Goal: Task Accomplishment & Management: Complete application form

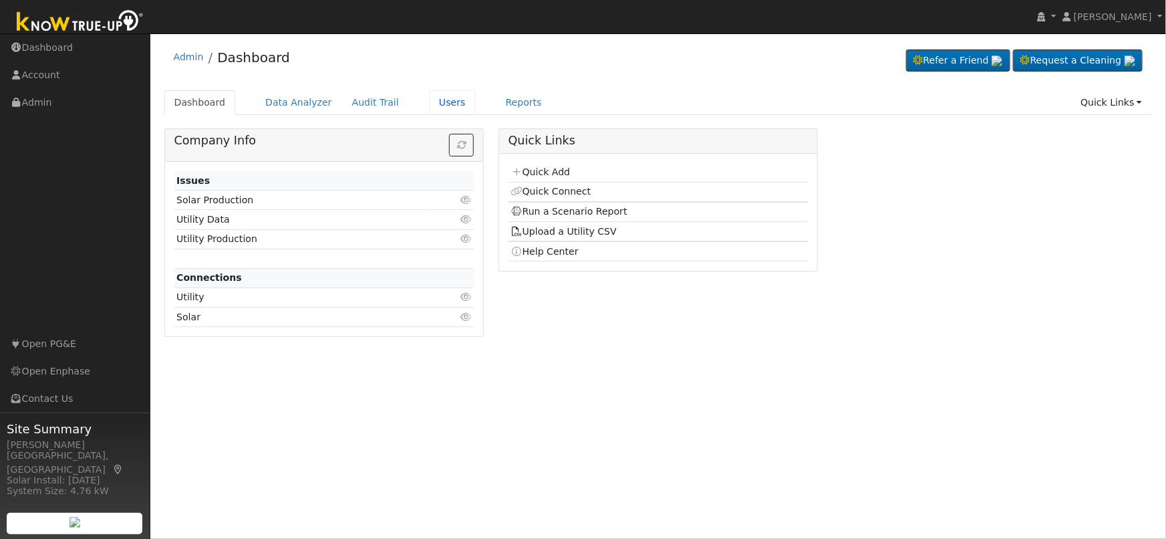
click at [437, 100] on link "Users" at bounding box center [452, 102] width 47 height 25
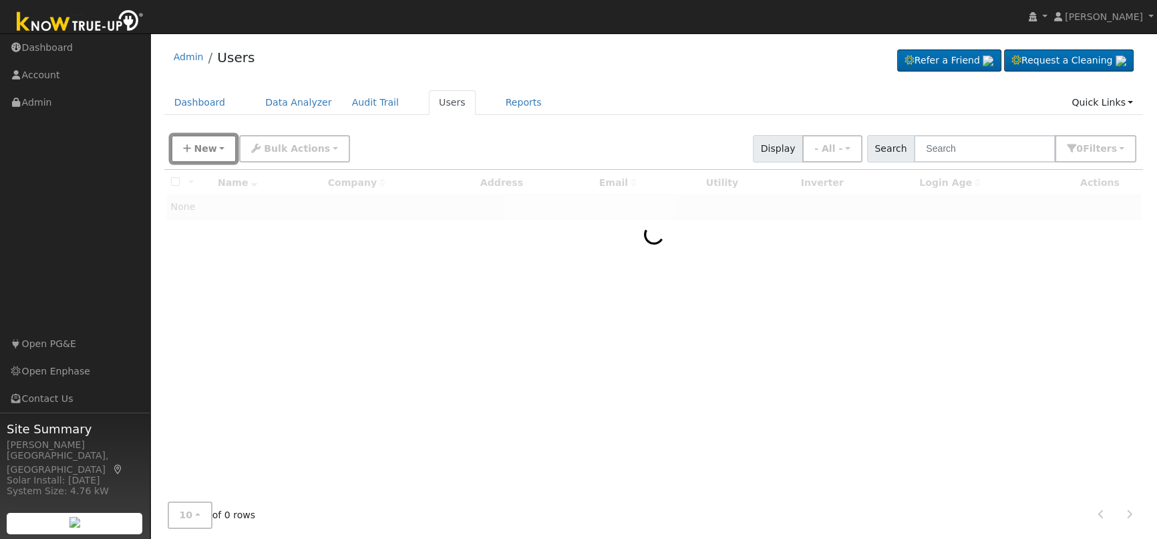
click at [213, 148] on span "New" at bounding box center [205, 148] width 23 height 11
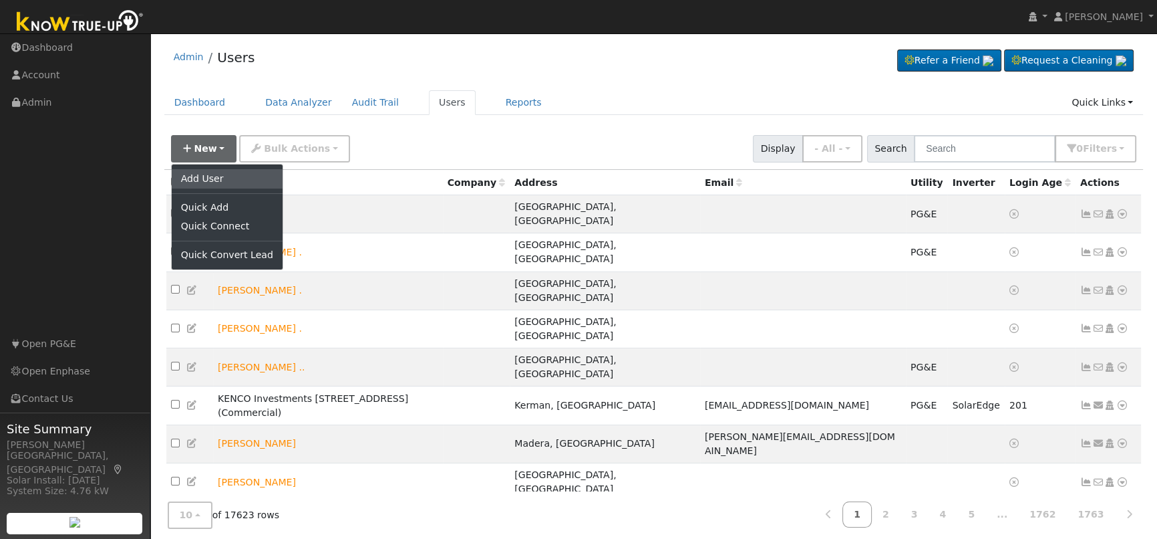
click at [217, 179] on link "Add User" at bounding box center [227, 178] width 111 height 19
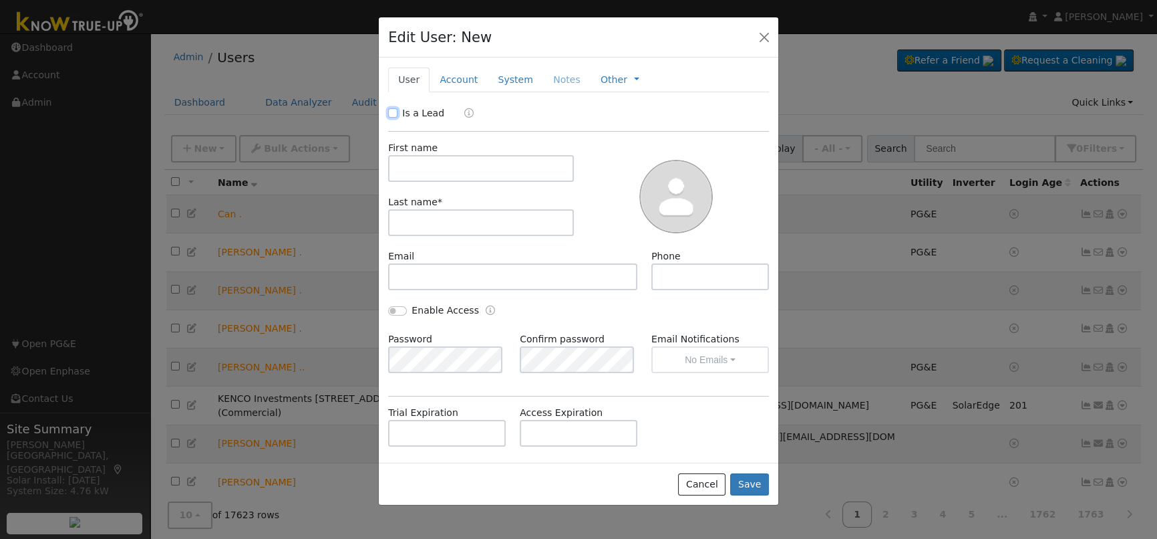
click at [393, 109] on input "Is a Lead" at bounding box center [392, 112] width 9 height 9
checkbox input "true"
click at [445, 162] on input "text" at bounding box center [481, 168] width 186 height 27
paste input "Ron Kelogg"
drag, startPoint x: 420, startPoint y: 167, endPoint x: 493, endPoint y: 166, distance: 72.2
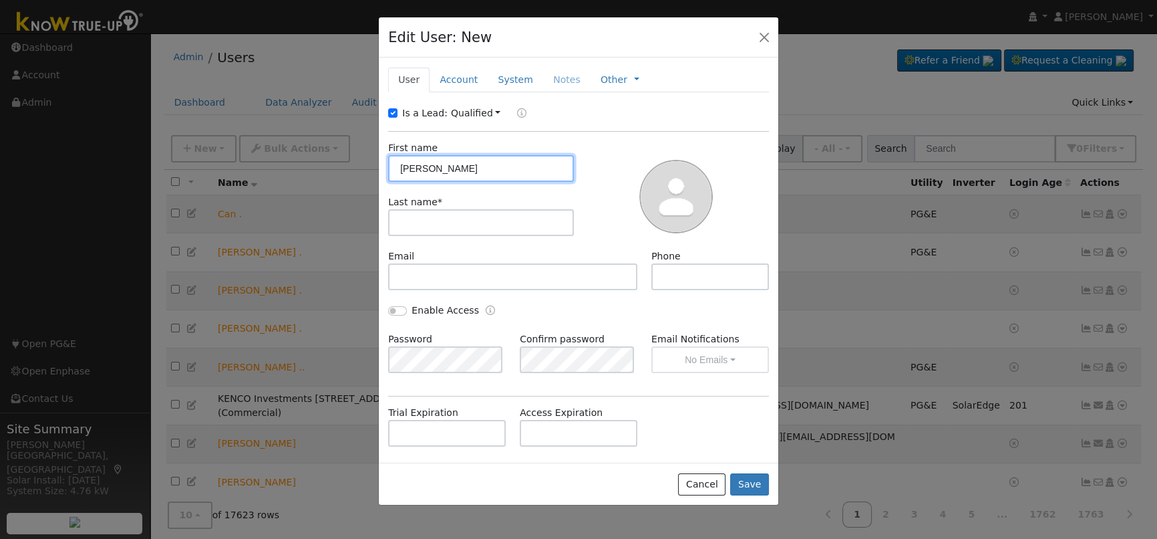
click at [493, 166] on input "Ron Kelogg" at bounding box center [481, 168] width 186 height 27
type input "Ron"
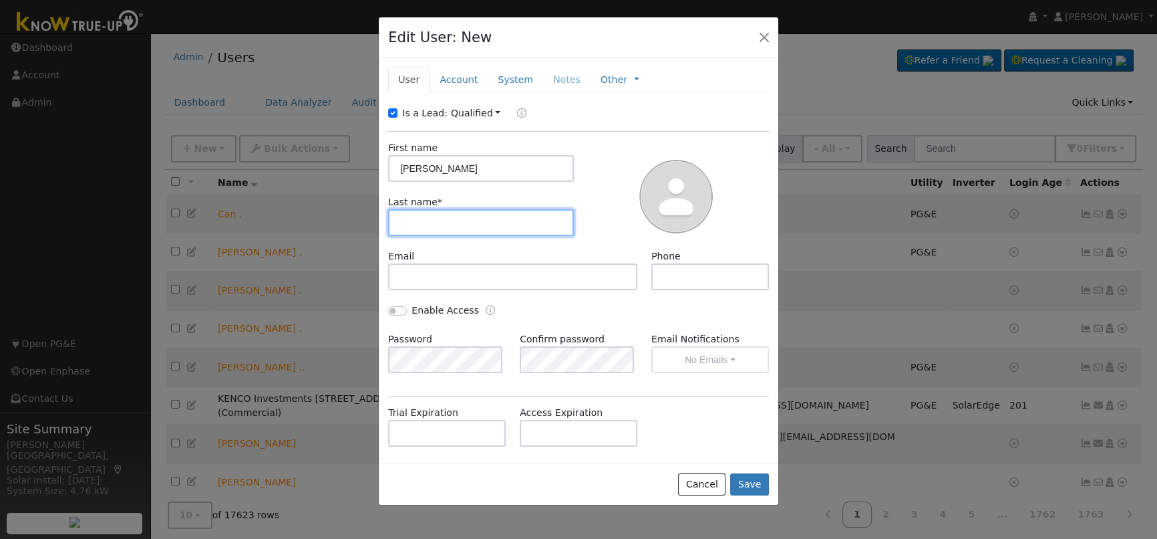
click at [452, 219] on input "text" at bounding box center [481, 222] width 186 height 27
paste input "Kelogg"
type input "Kelog"
click at [589, 148] on div at bounding box center [676, 195] width 195 height 108
click at [450, 79] on link "Account" at bounding box center [459, 79] width 58 height 25
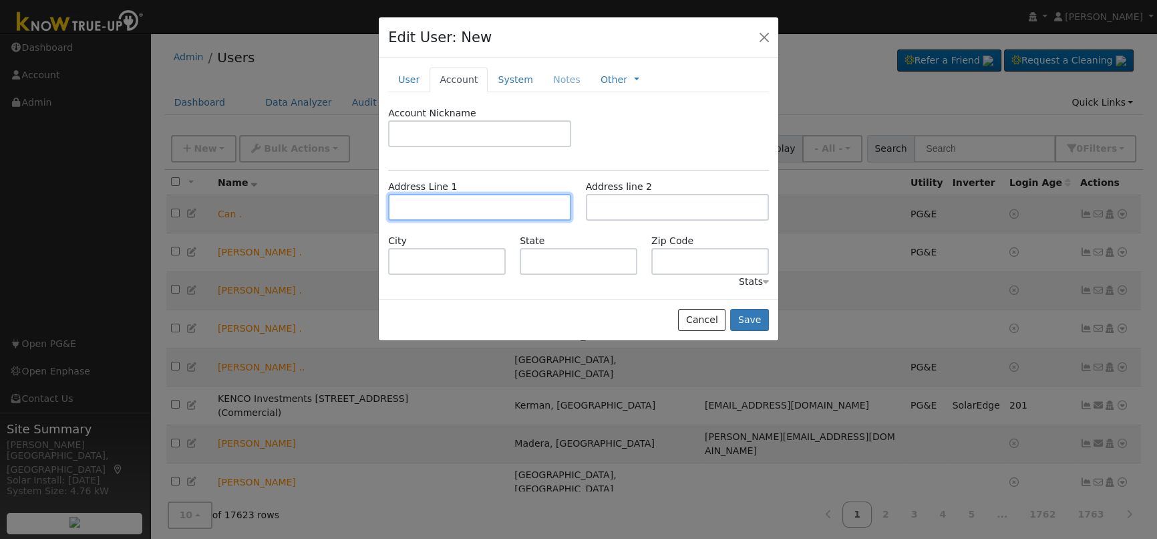
click at [511, 210] on input "text" at bounding box center [479, 207] width 183 height 27
paste input "2689 Wrenwoodddd Ave., Clovis, CA"
type input "2689 Wrenwood Avenue"
type input "Clovis"
type input "CA"
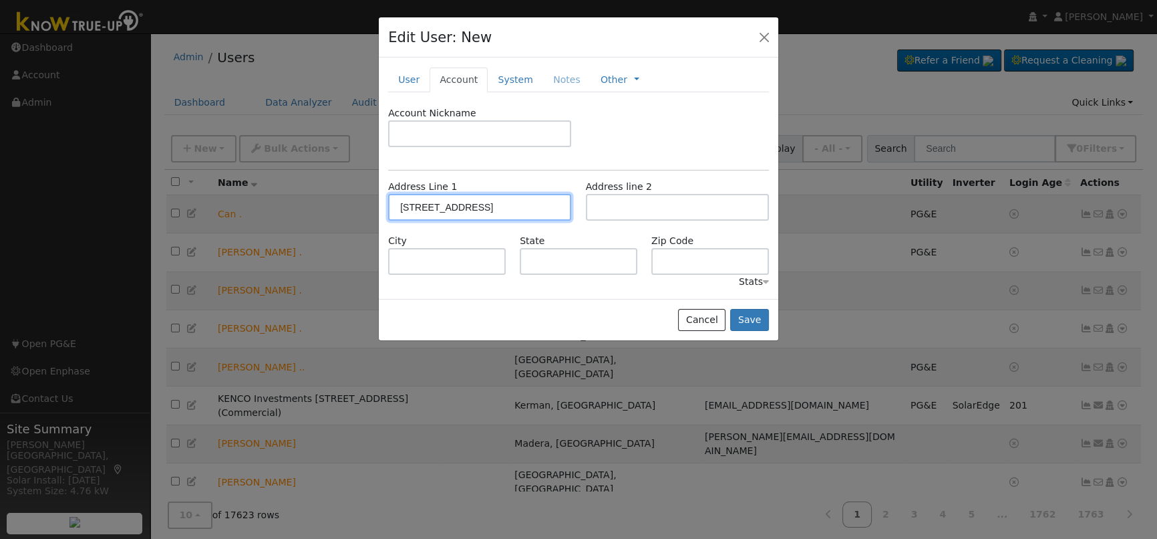
type input "93611"
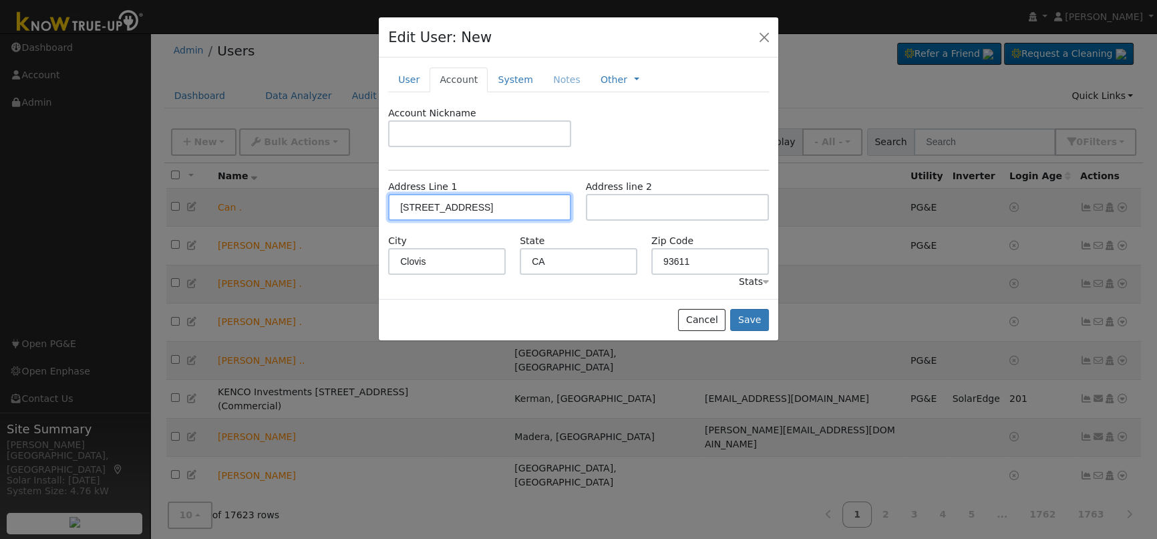
scroll to position [7, 0]
click at [748, 319] on button "Save" at bounding box center [749, 320] width 39 height 23
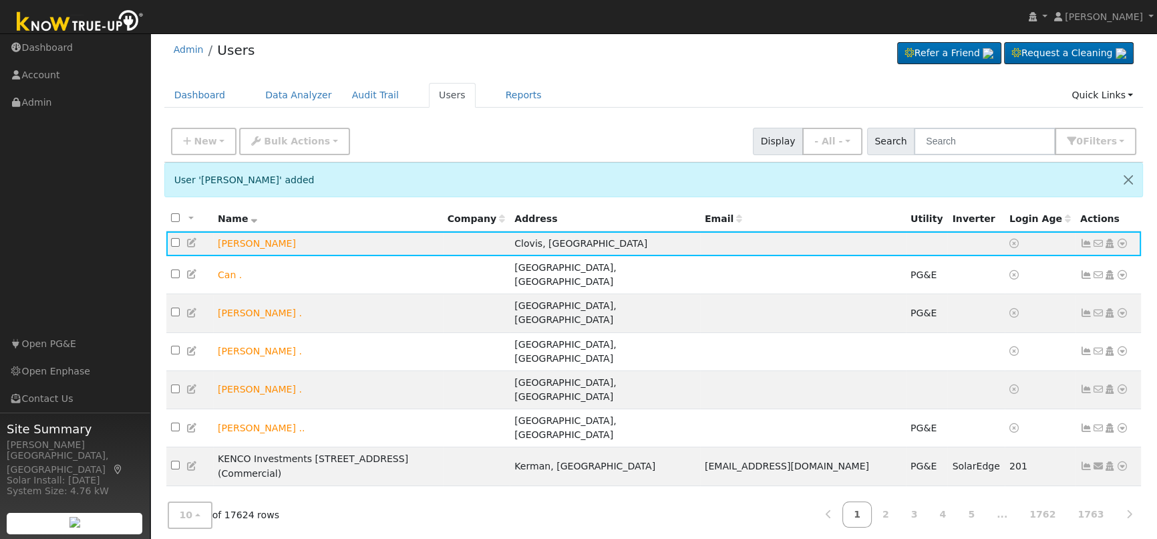
click at [1111, 242] on icon at bounding box center [1110, 243] width 12 height 9
